Goal: Transaction & Acquisition: Purchase product/service

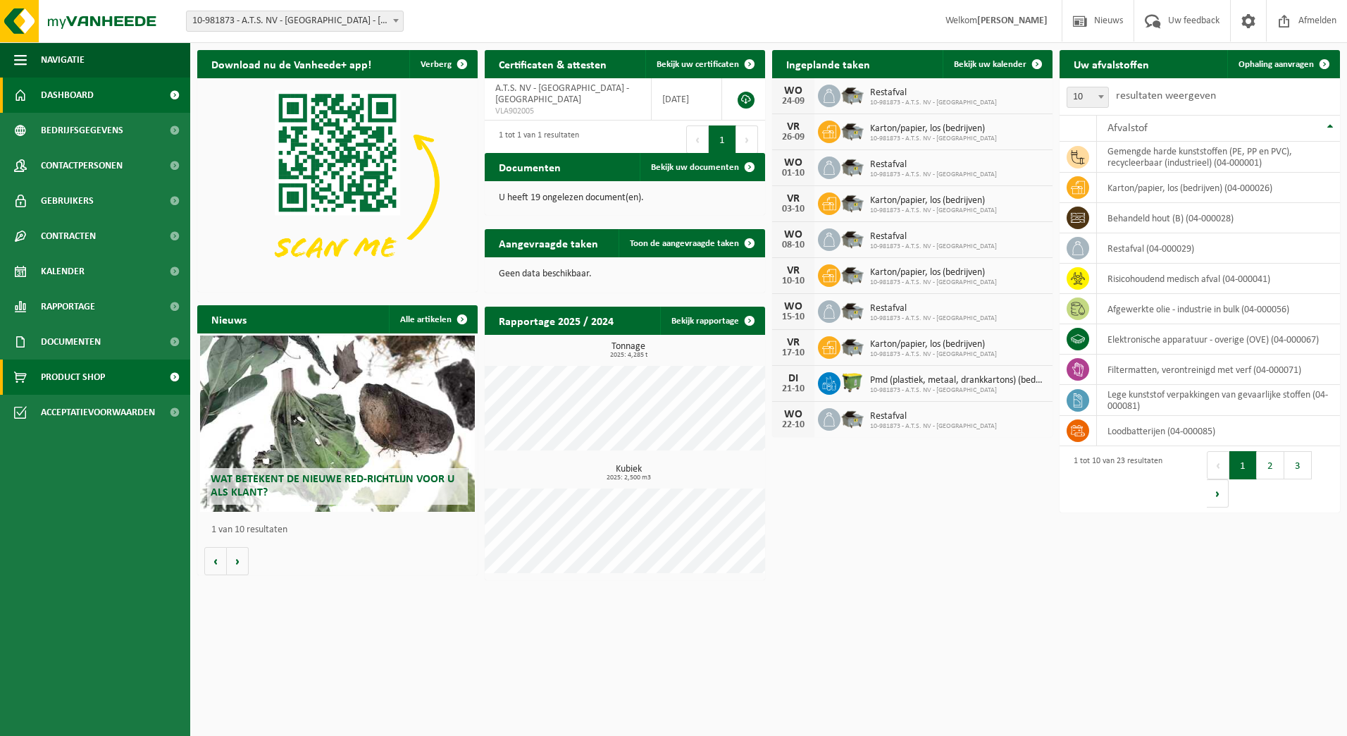
click at [76, 368] on span "Product Shop" at bounding box center [73, 376] width 64 height 35
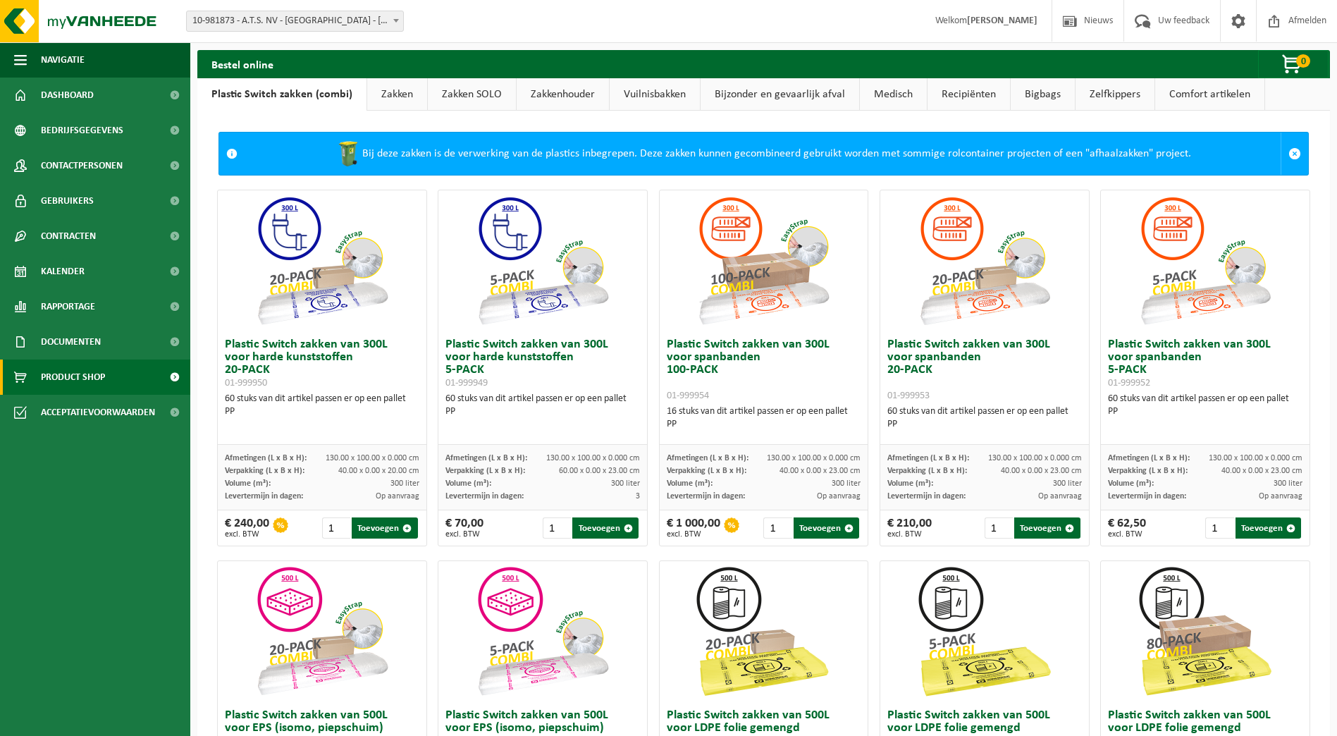
click at [539, 89] on link "Zakkenhouder" at bounding box center [562, 94] width 92 height 32
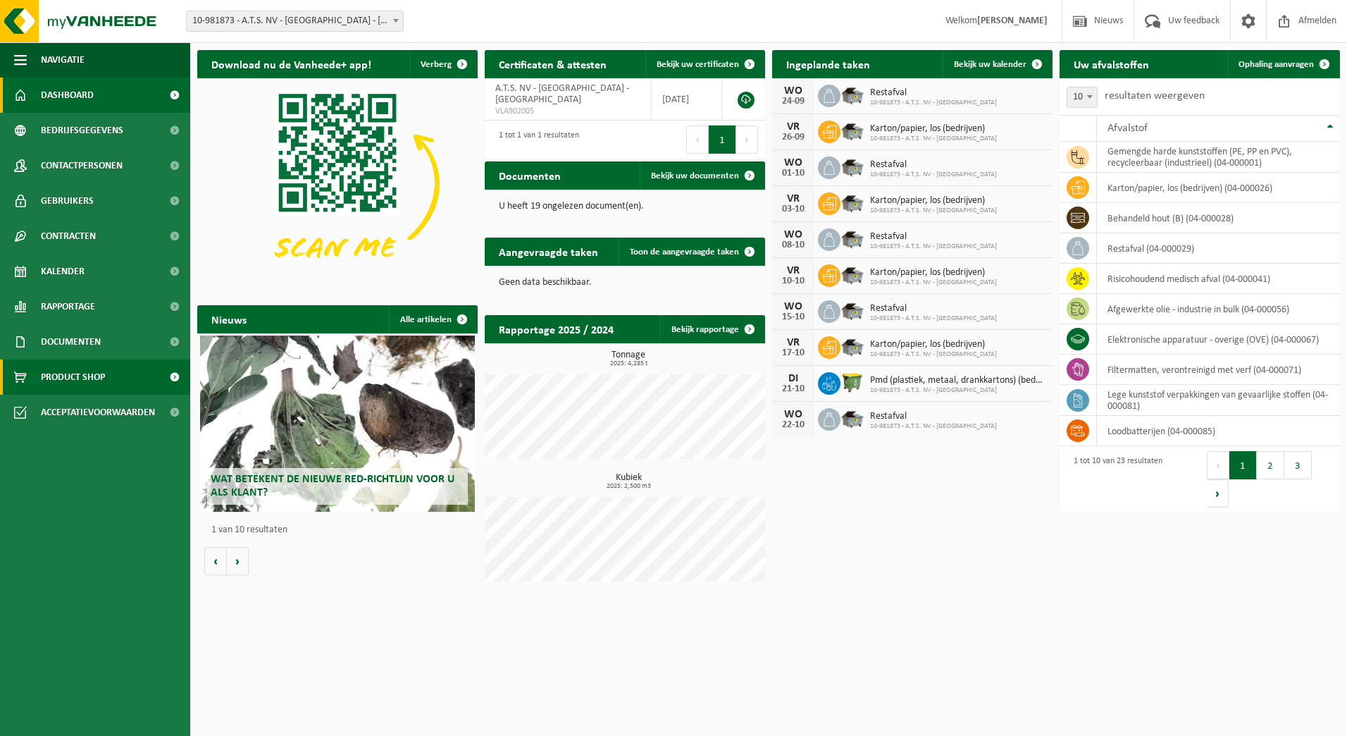
click at [87, 375] on span "Product Shop" at bounding box center [73, 376] width 64 height 35
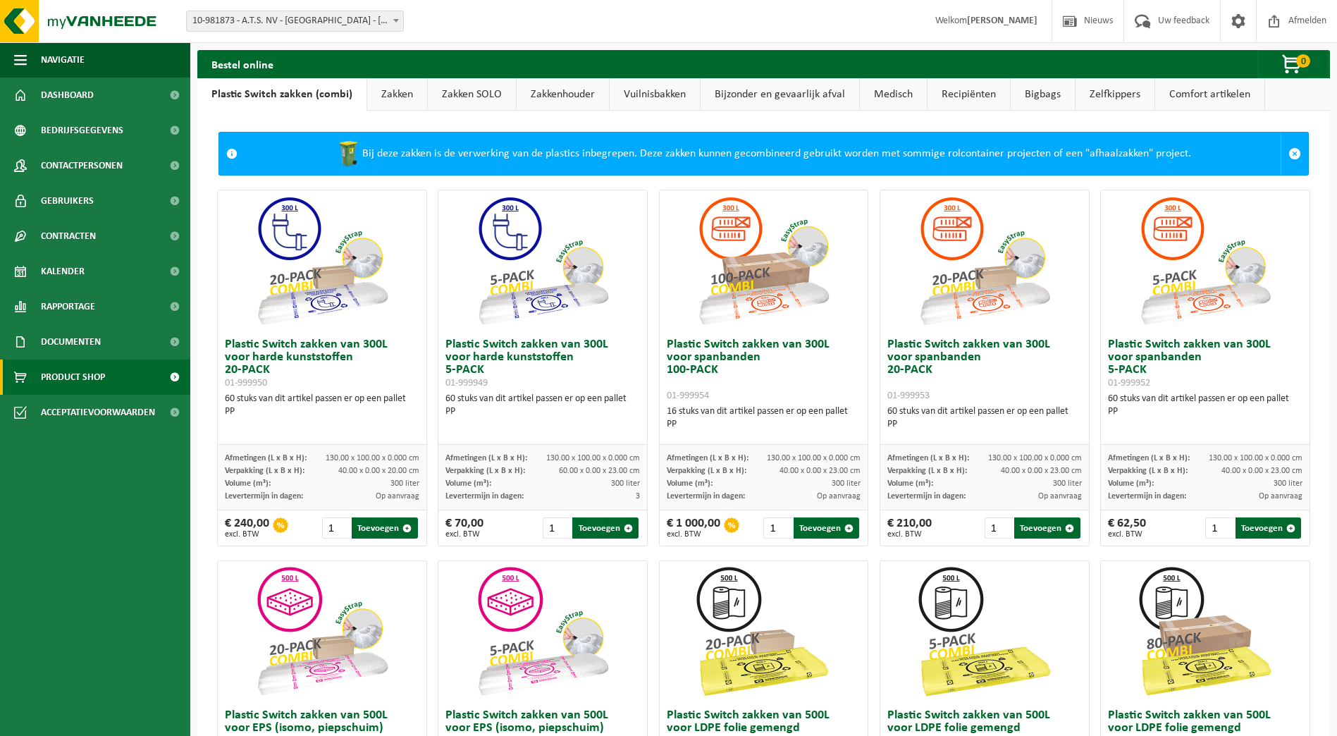
click at [1122, 89] on link "Zelfkippers" at bounding box center [1114, 94] width 79 height 32
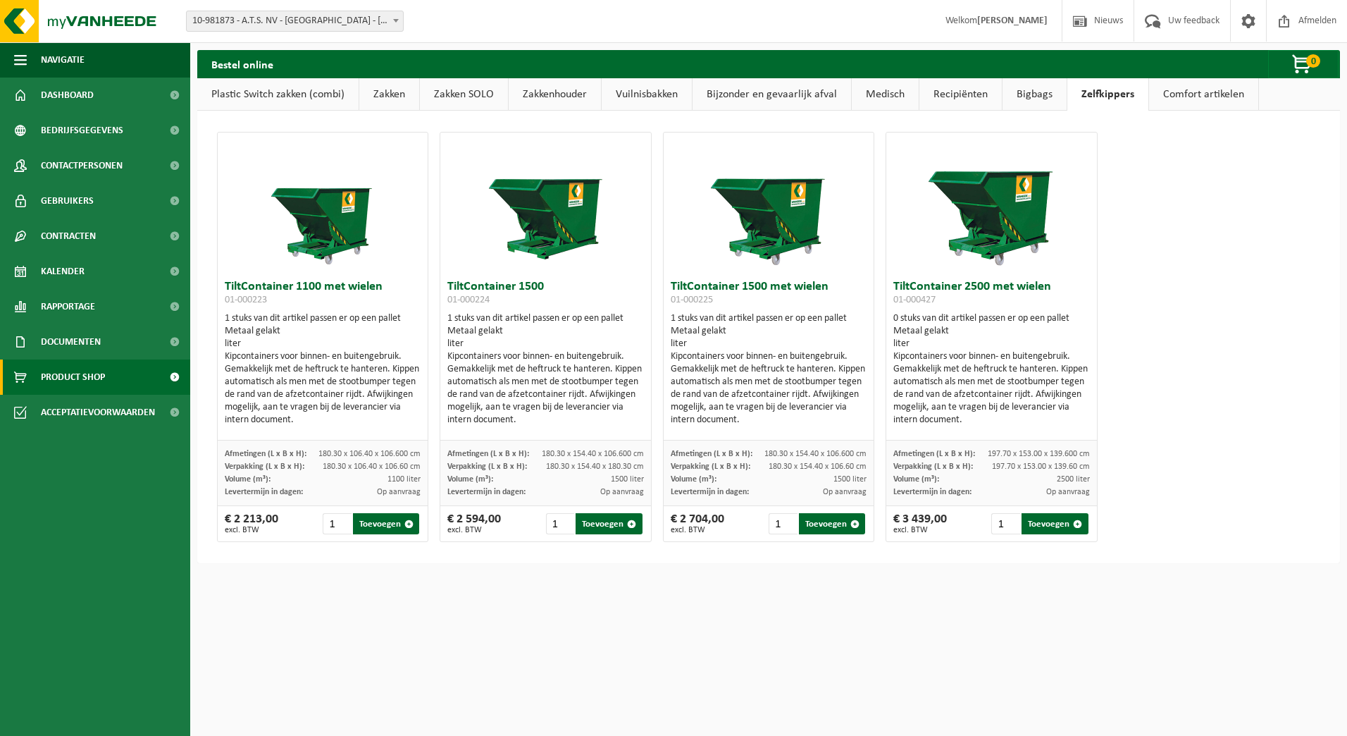
click at [574, 91] on link "Zakkenhouder" at bounding box center [555, 94] width 92 height 32
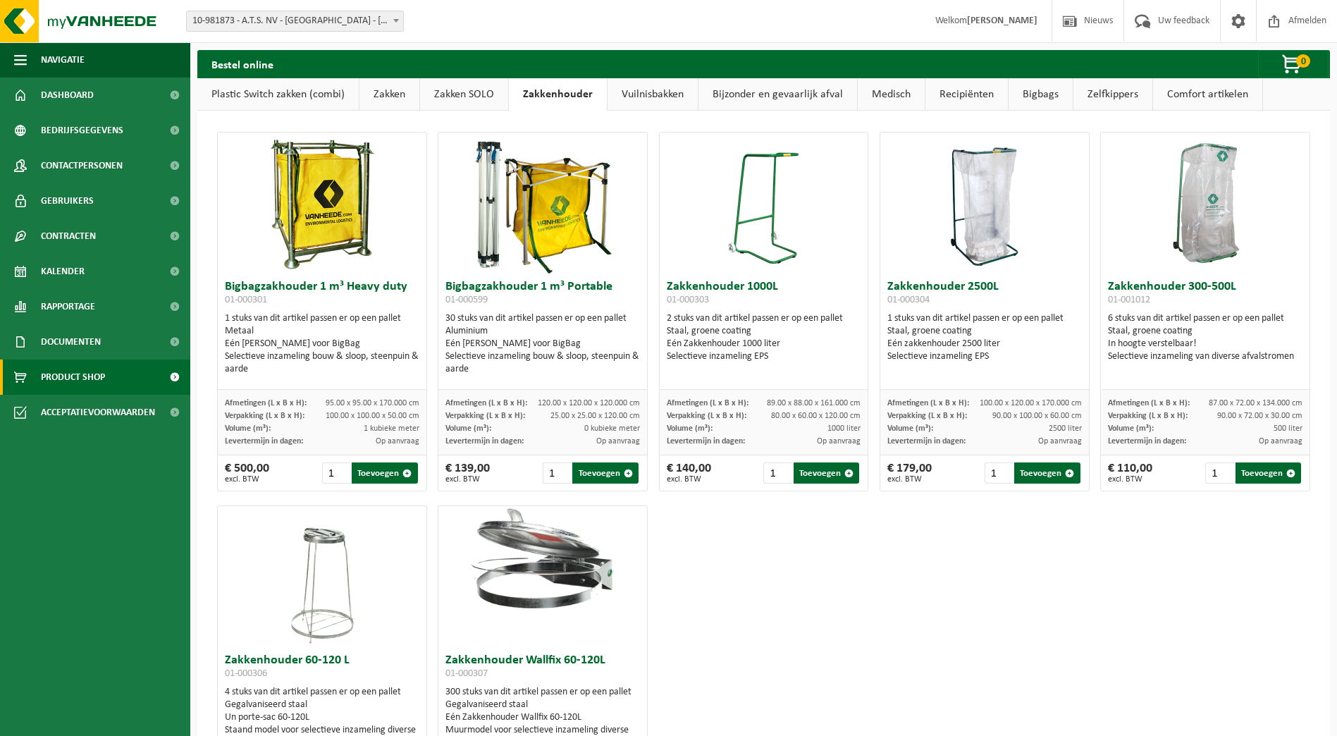
click at [472, 101] on link "Zakken SOLO" at bounding box center [464, 94] width 88 height 32
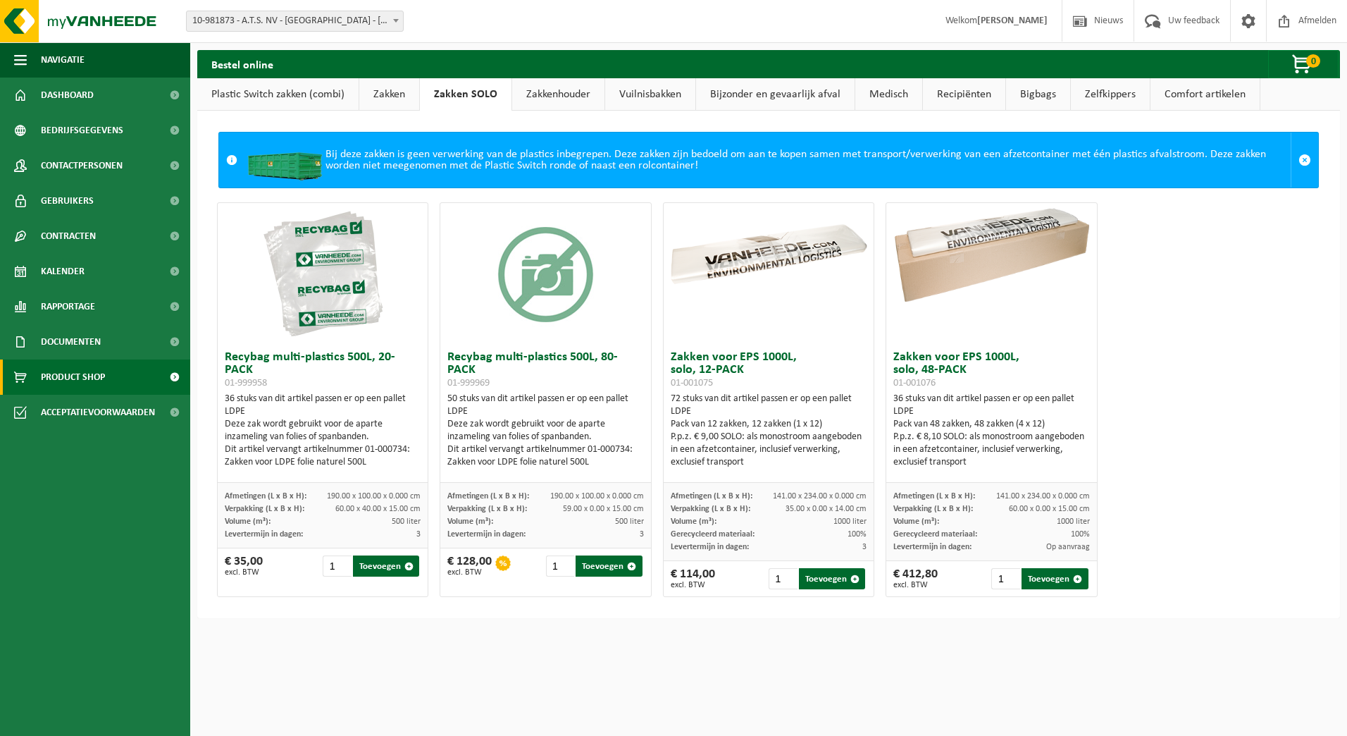
click at [554, 100] on link "Zakkenhouder" at bounding box center [558, 94] width 92 height 32
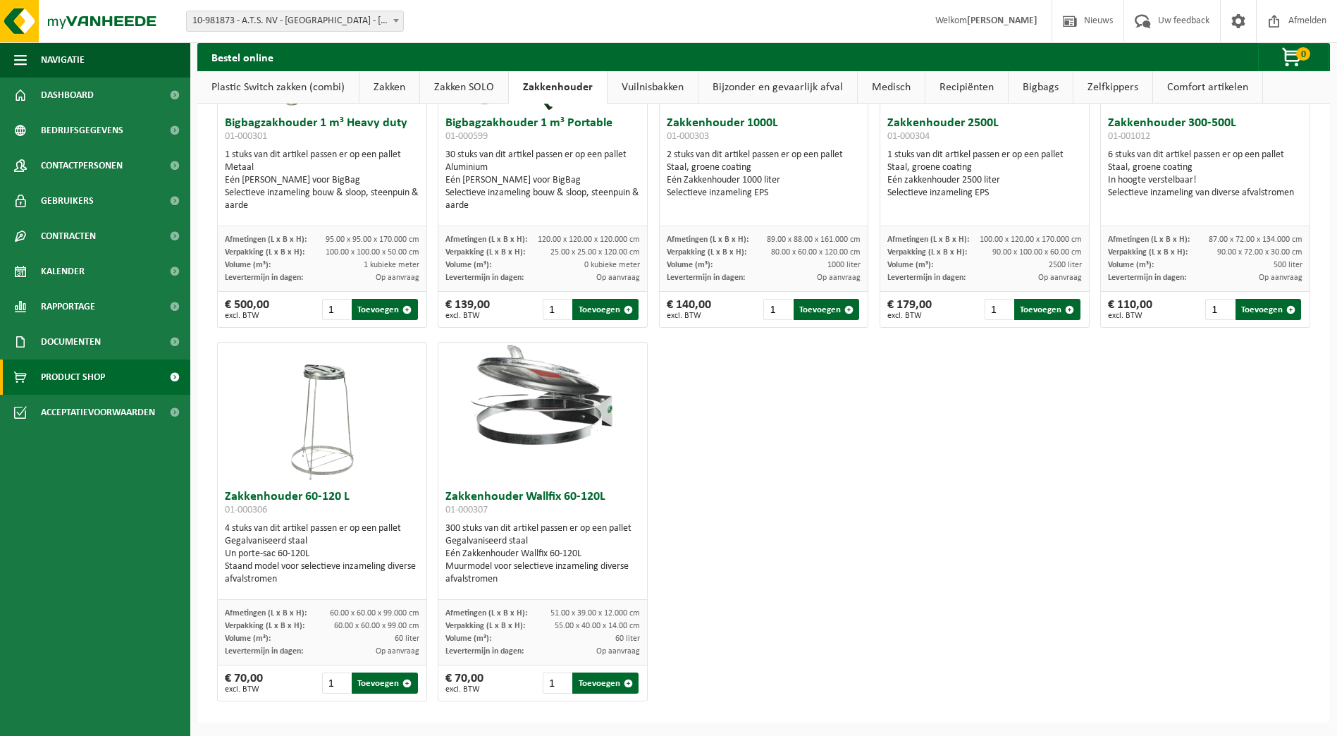
scroll to position [164, 0]
click at [71, 379] on span "Product Shop" at bounding box center [73, 376] width 64 height 35
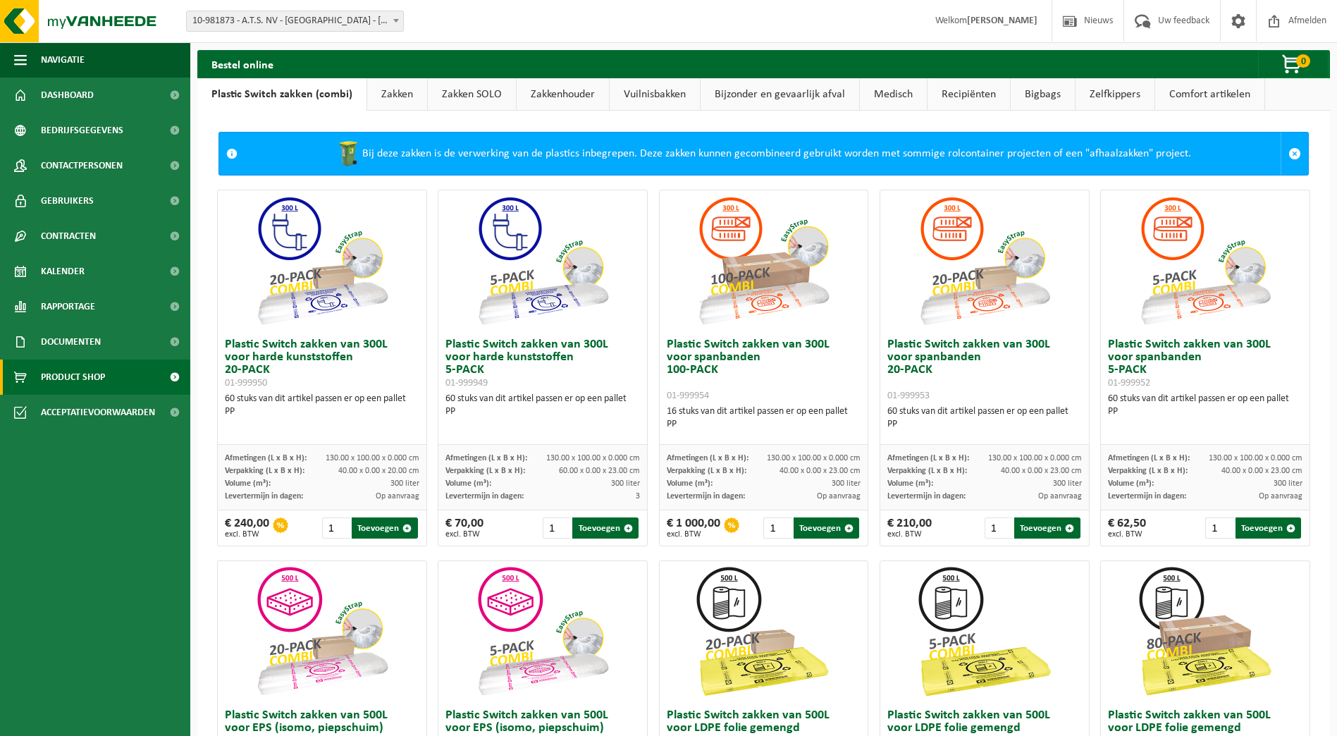
click at [380, 96] on link "Zakken" at bounding box center [397, 94] width 60 height 32
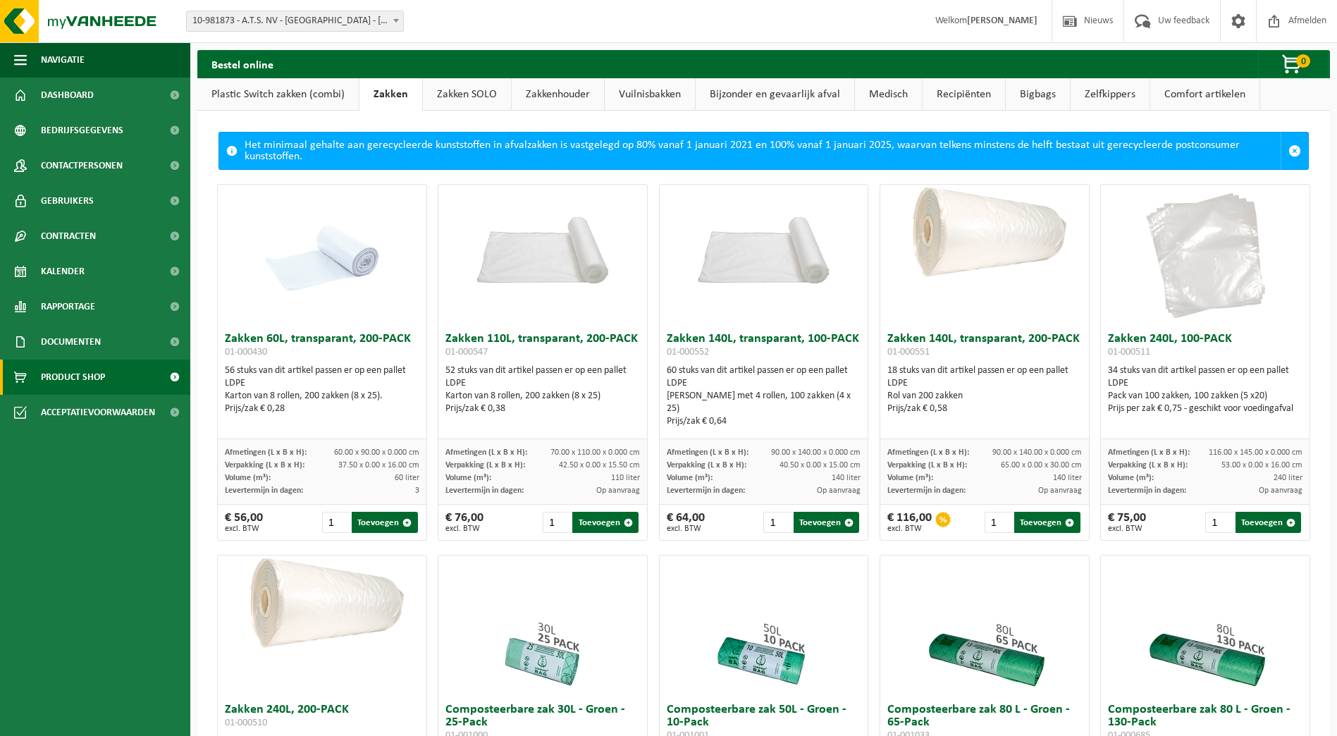
click at [471, 94] on link "Zakken SOLO" at bounding box center [467, 94] width 88 height 32
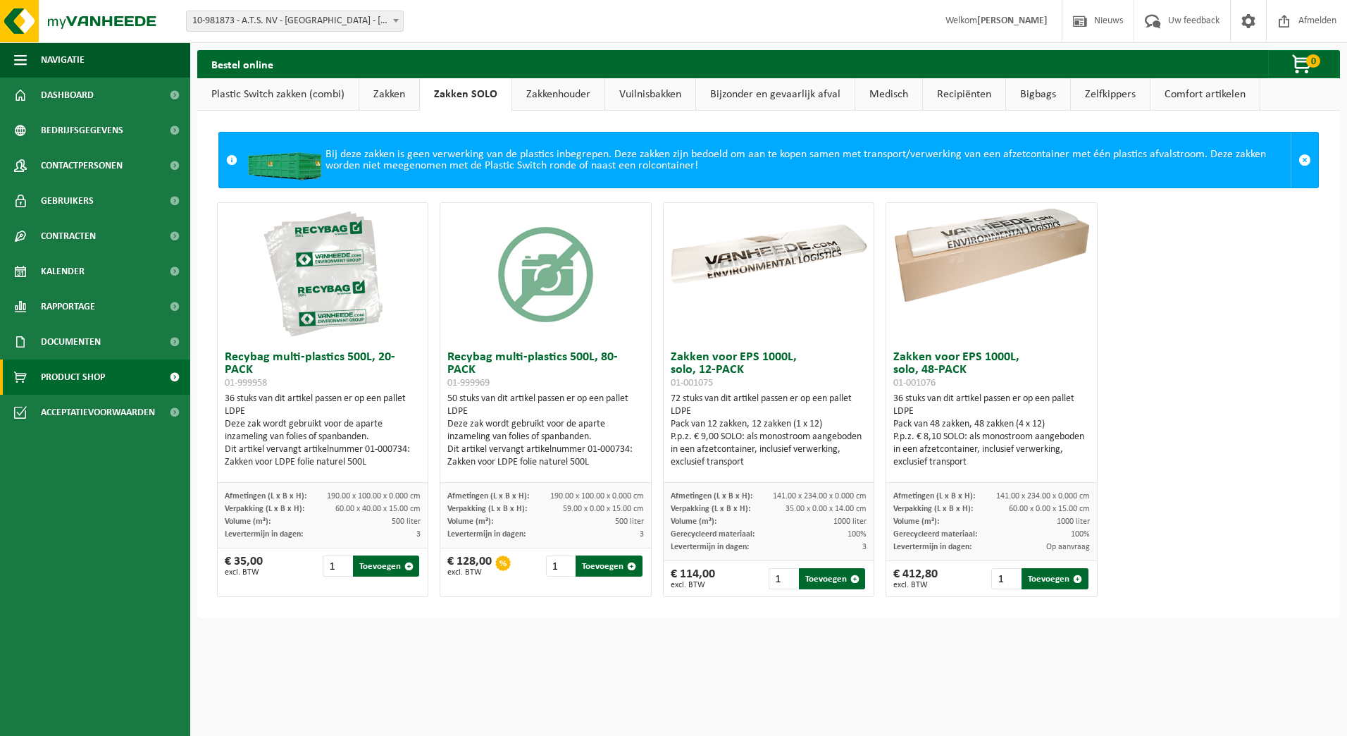
click at [571, 101] on link "Zakkenhouder" at bounding box center [558, 94] width 92 height 32
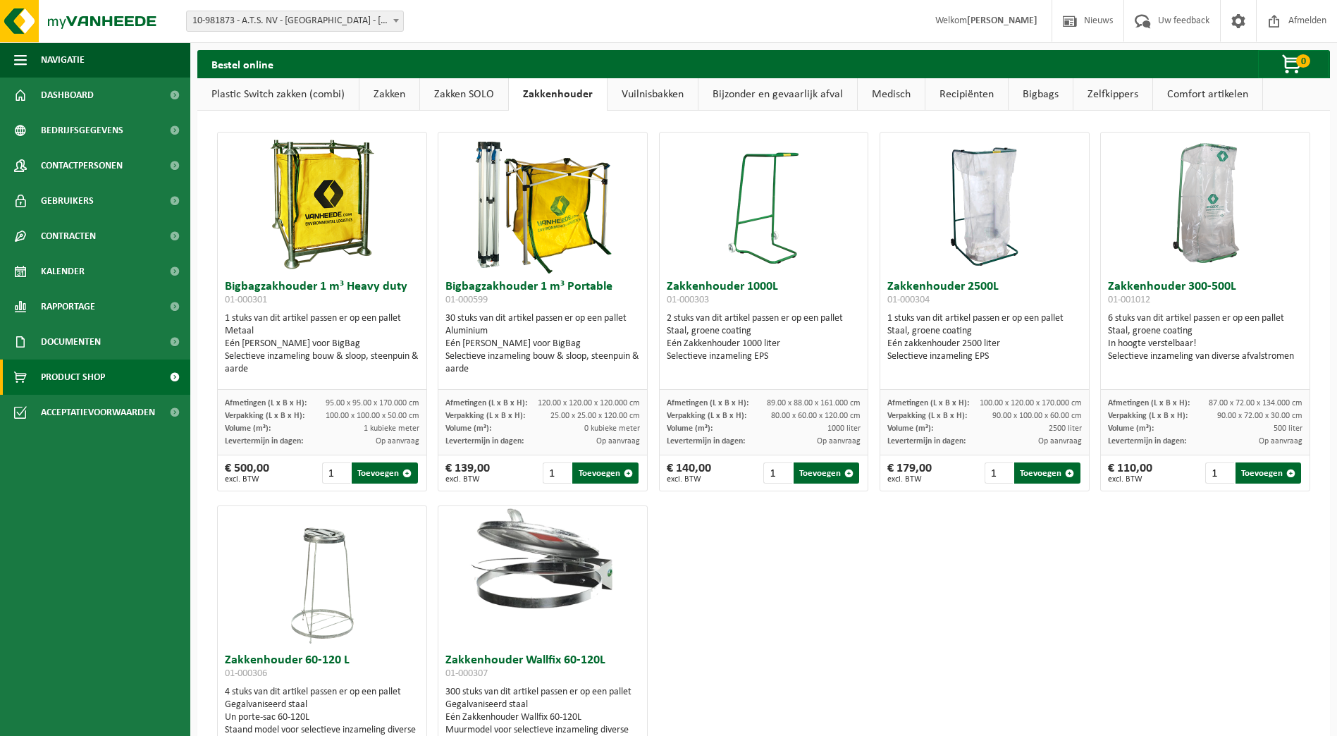
click at [1181, 244] on img at bounding box center [1204, 202] width 141 height 141
drag, startPoint x: 1203, startPoint y: 414, endPoint x: 1282, endPoint y: 414, distance: 78.9
click at [1282, 414] on div "Verpakking (L x B x H): 90.00 x 72.00 x 30.00 cm" at bounding box center [1205, 415] width 194 height 13
click at [1191, 614] on div "Bigbagzakhouder 1 m³ Heavy duty 01-000301 1 stuks van dit artikel passen er op …" at bounding box center [763, 498] width 1104 height 747
